Goal: Transaction & Acquisition: Purchase product/service

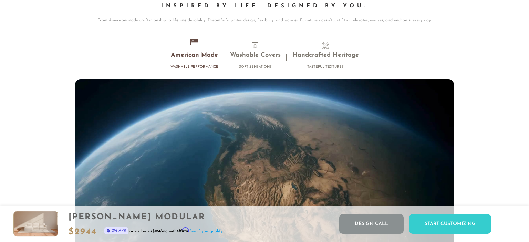
scroll to position [6214, 0]
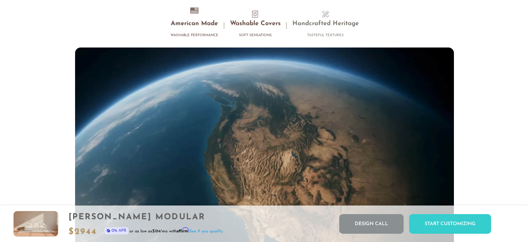
click at [265, 27] on h3 "Washable Covers" at bounding box center [255, 24] width 51 height 8
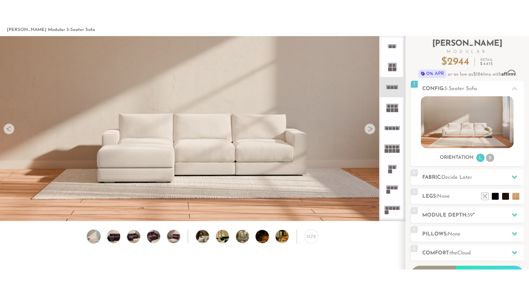
scroll to position [18, 0]
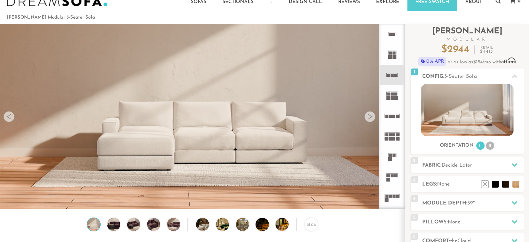
click at [10, 117] on div at bounding box center [8, 116] width 11 height 11
click at [396, 76] on rect at bounding box center [395, 75] width 3 height 3
click at [368, 112] on div at bounding box center [369, 116] width 11 height 11
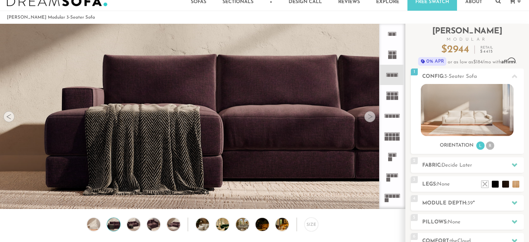
click at [368, 112] on div at bounding box center [369, 116] width 11 height 11
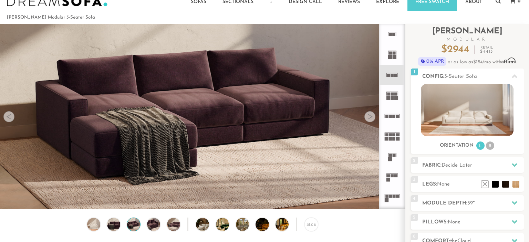
click at [368, 112] on div at bounding box center [369, 116] width 11 height 11
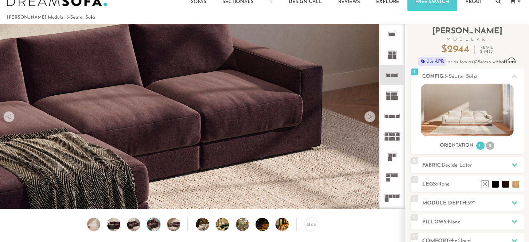
click at [368, 112] on div at bounding box center [369, 116] width 11 height 11
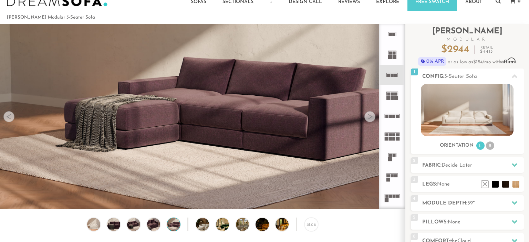
click at [368, 112] on div at bounding box center [369, 116] width 11 height 11
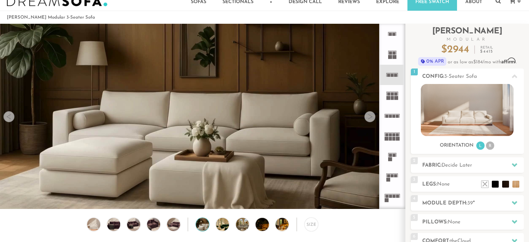
click at [368, 112] on div at bounding box center [369, 116] width 11 height 11
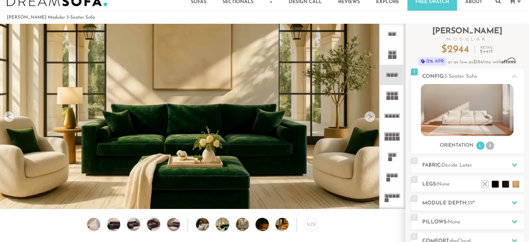
click at [368, 112] on div at bounding box center [369, 116] width 11 height 11
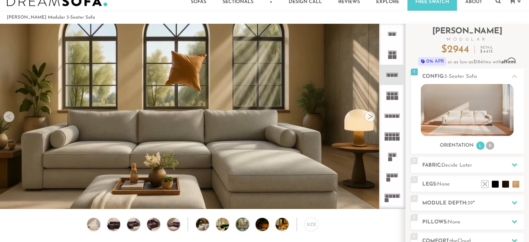
click at [368, 112] on div at bounding box center [369, 116] width 11 height 11
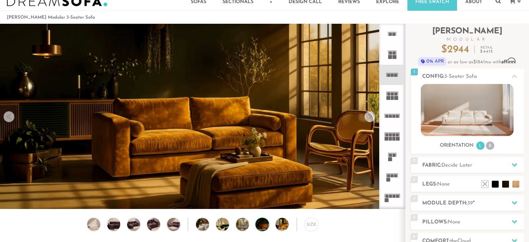
click at [368, 112] on div at bounding box center [369, 116] width 11 height 11
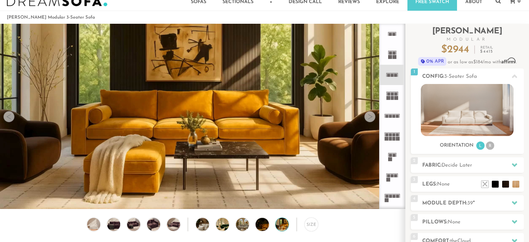
click at [368, 112] on div at bounding box center [369, 116] width 11 height 11
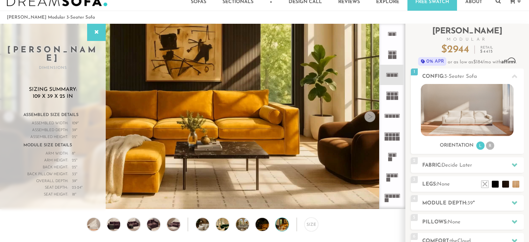
click at [368, 116] on div at bounding box center [369, 116] width 11 height 11
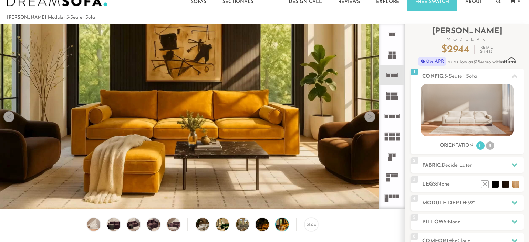
click at [368, 116] on div at bounding box center [369, 116] width 11 height 11
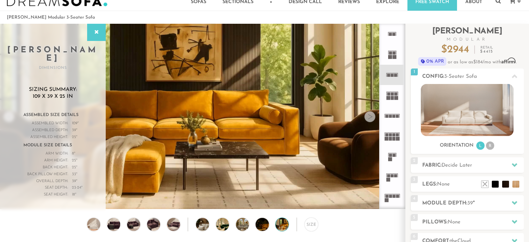
click at [369, 119] on div at bounding box center [369, 116] width 11 height 11
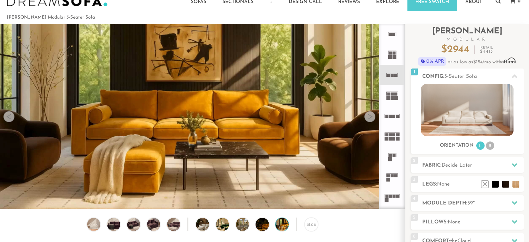
click at [9, 118] on div at bounding box center [8, 116] width 11 height 11
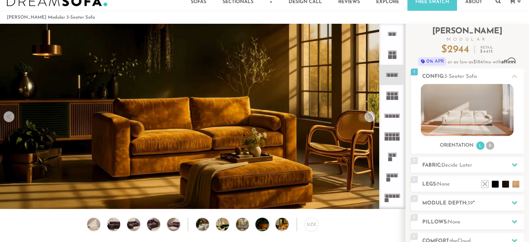
click at [9, 118] on div at bounding box center [8, 116] width 11 height 11
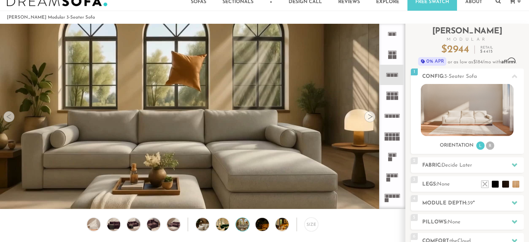
click at [9, 118] on div at bounding box center [8, 116] width 11 height 11
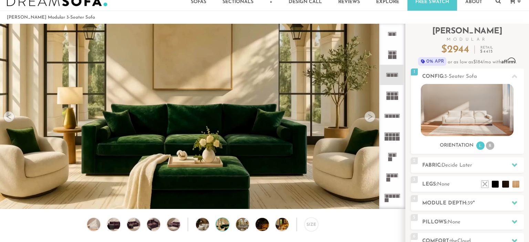
click at [9, 118] on div at bounding box center [8, 116] width 11 height 11
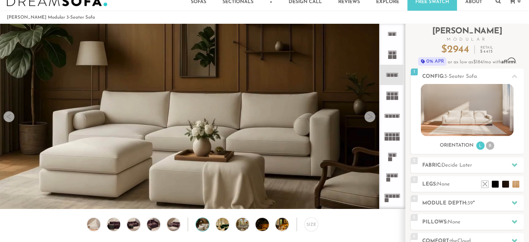
click at [9, 118] on div at bounding box center [8, 116] width 11 height 11
